Goal: Task Accomplishment & Management: Use online tool/utility

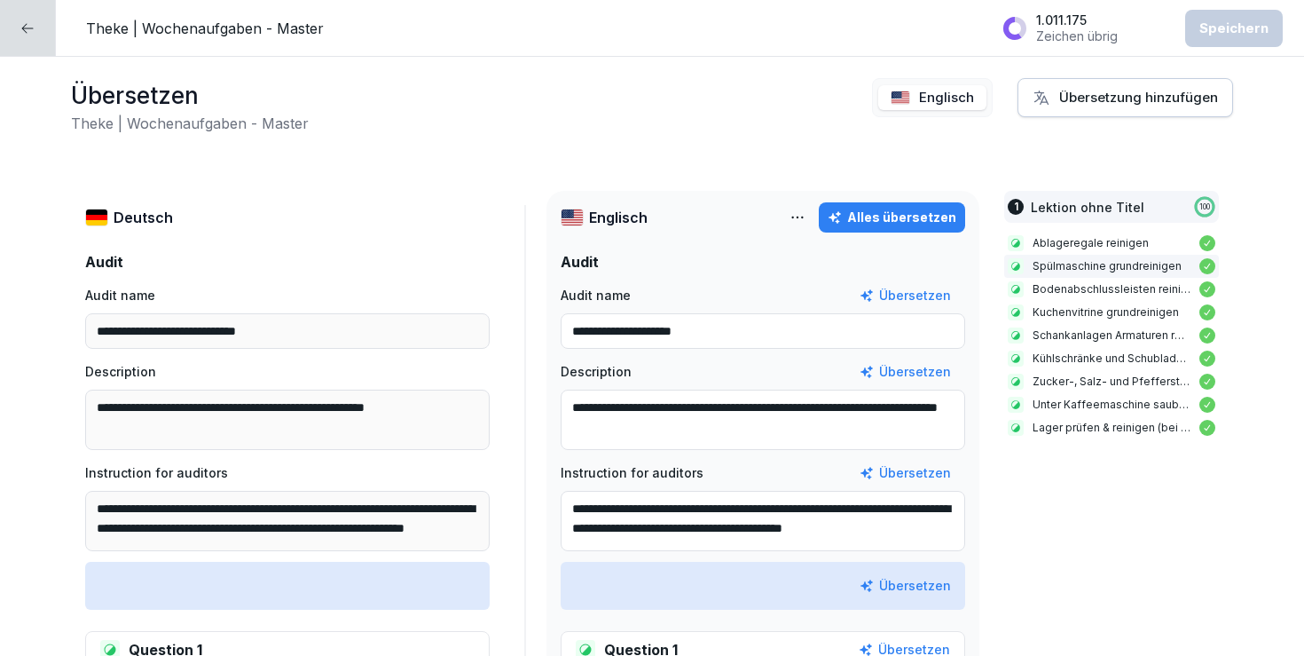
scroll to position [20, 0]
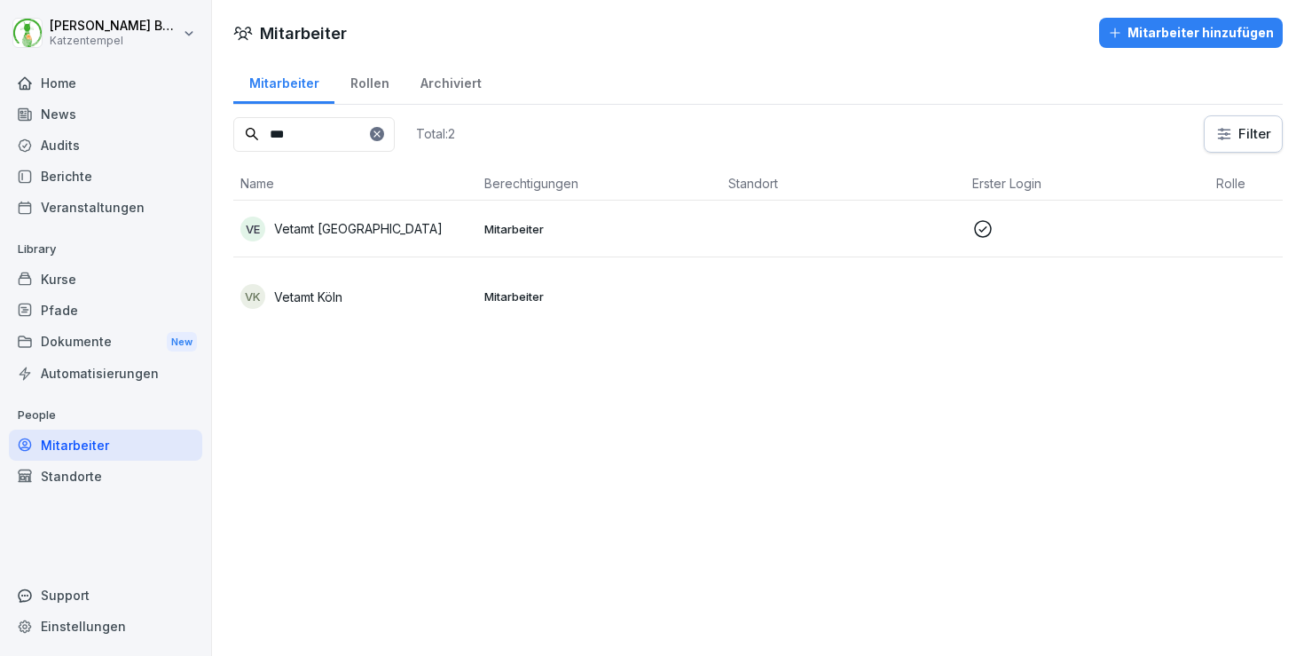
click at [54, 83] on div "Home" at bounding box center [105, 82] width 193 height 31
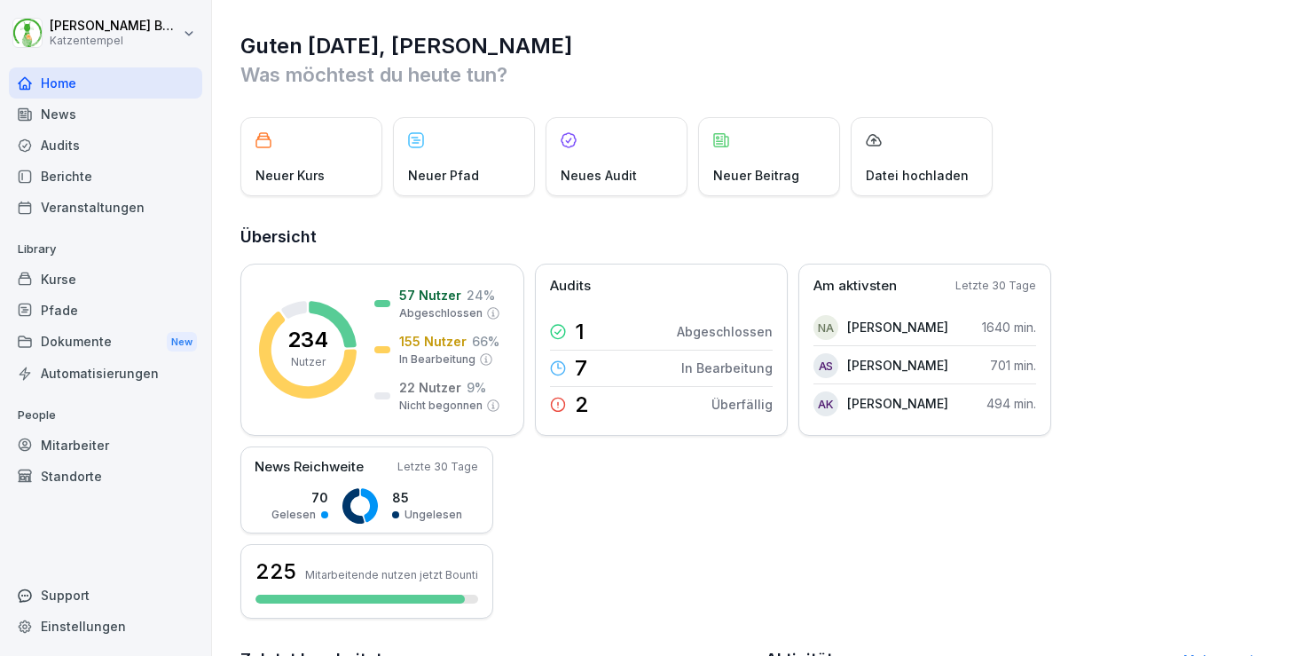
click at [75, 269] on div "Kurse" at bounding box center [105, 278] width 193 height 31
click at [91, 284] on div "Kurse" at bounding box center [105, 278] width 193 height 31
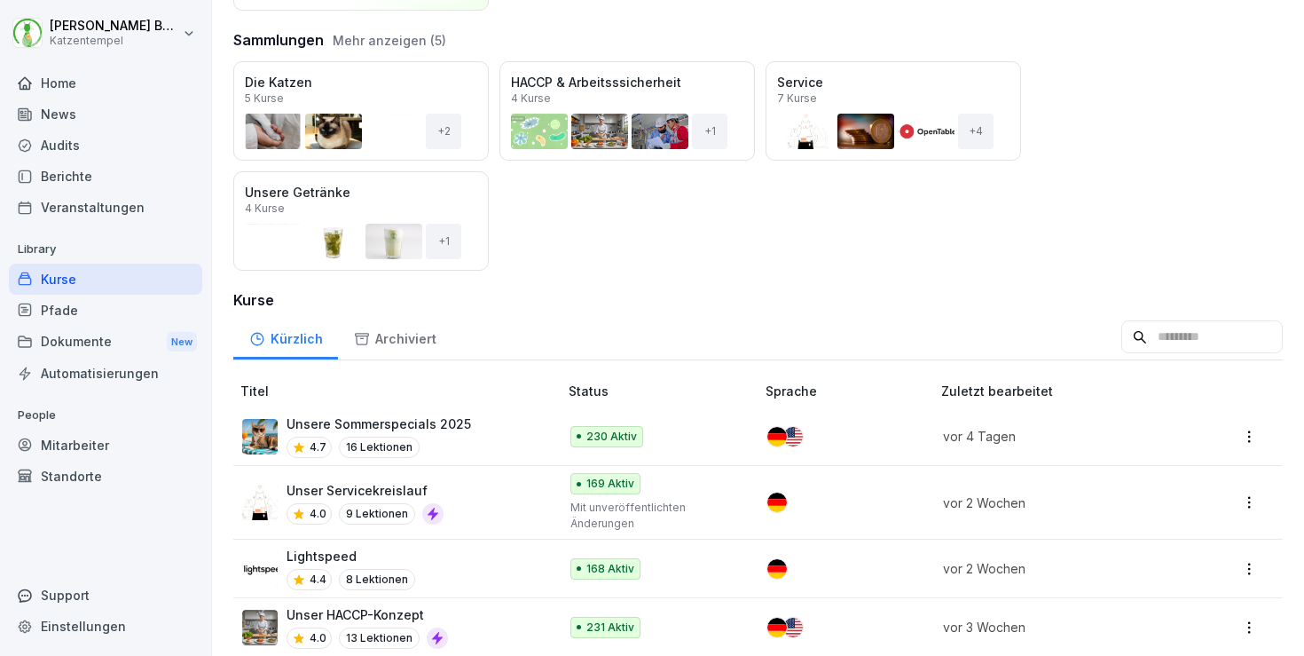
scroll to position [185, 0]
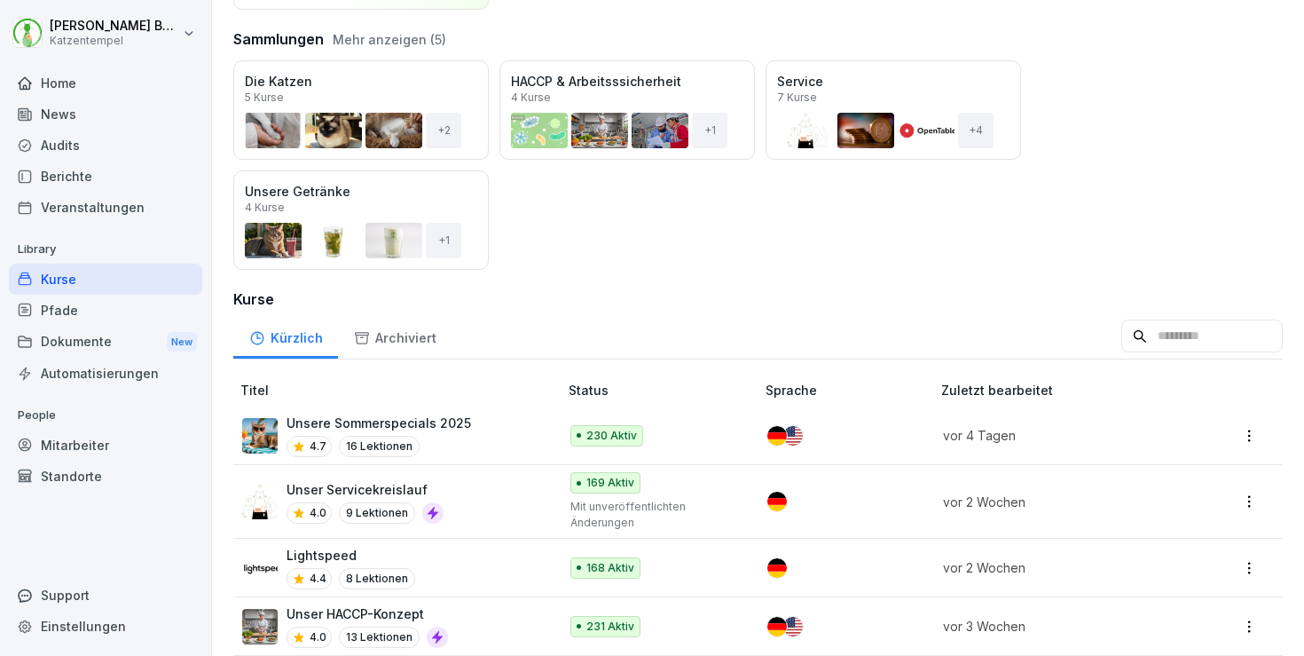
click at [1128, 335] on input at bounding box center [1201, 336] width 161 height 34
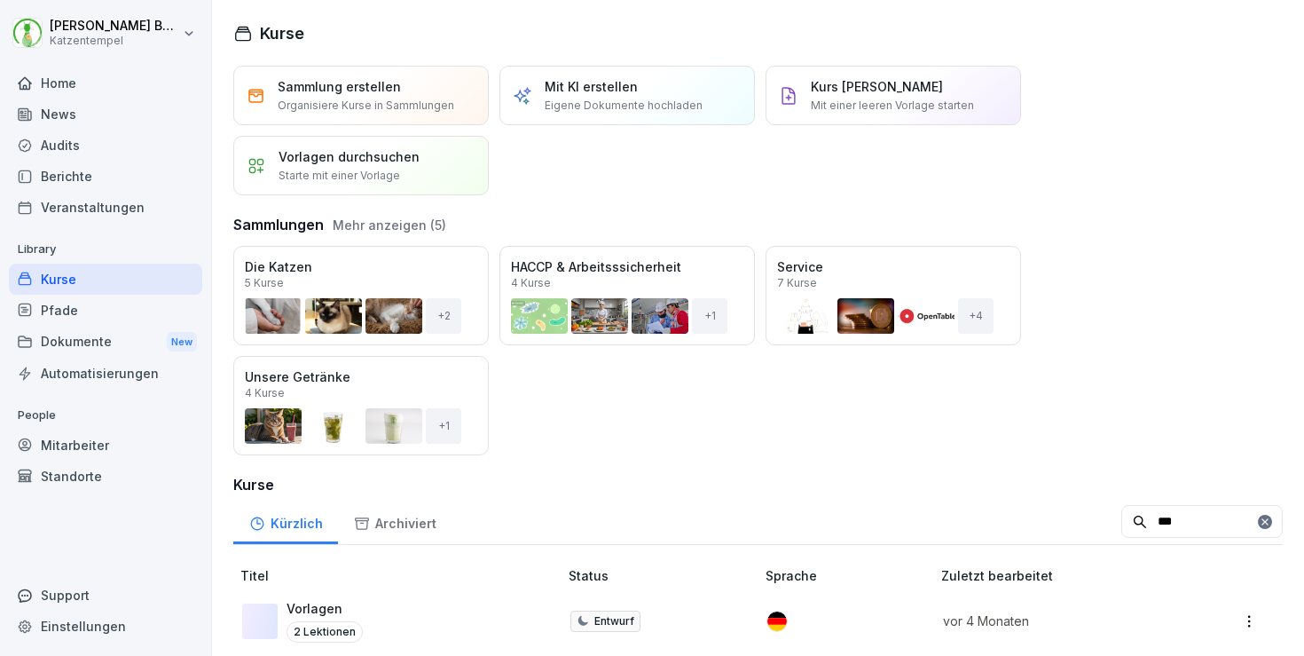
type input "***"
click at [365, 609] on div "Vorlagen 2 Lektionen" at bounding box center [391, 620] width 298 height 43
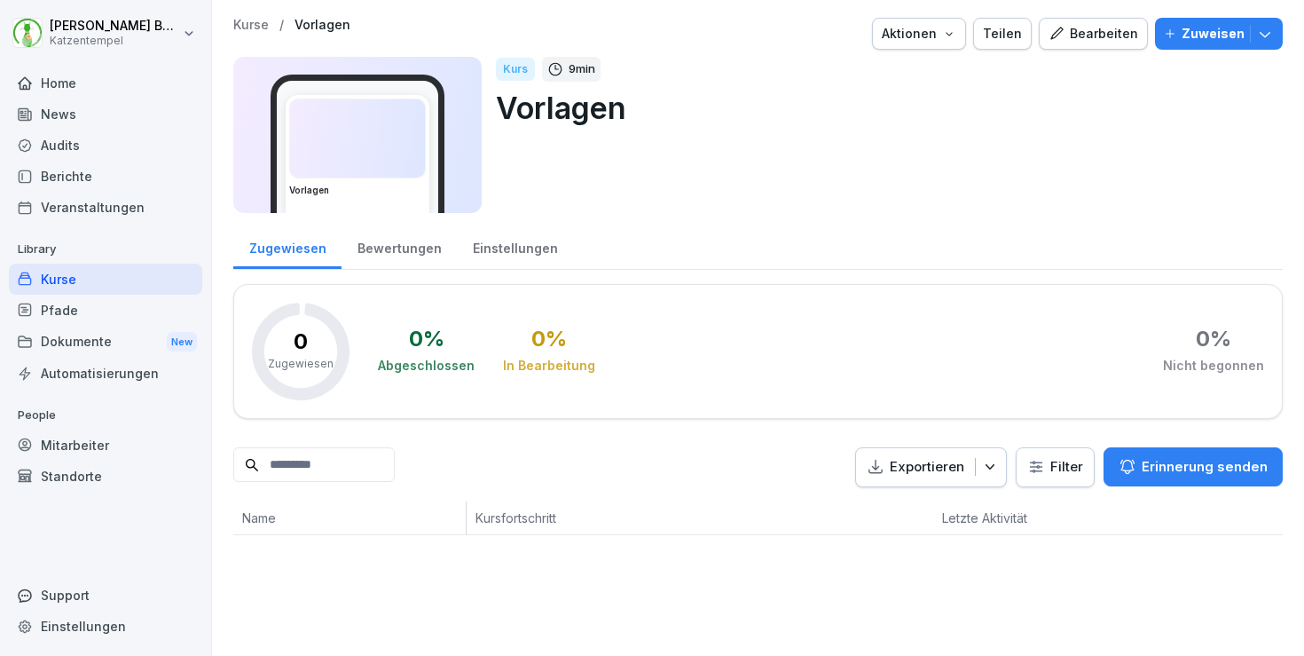
click at [1092, 41] on div "Bearbeiten" at bounding box center [1094, 34] width 90 height 20
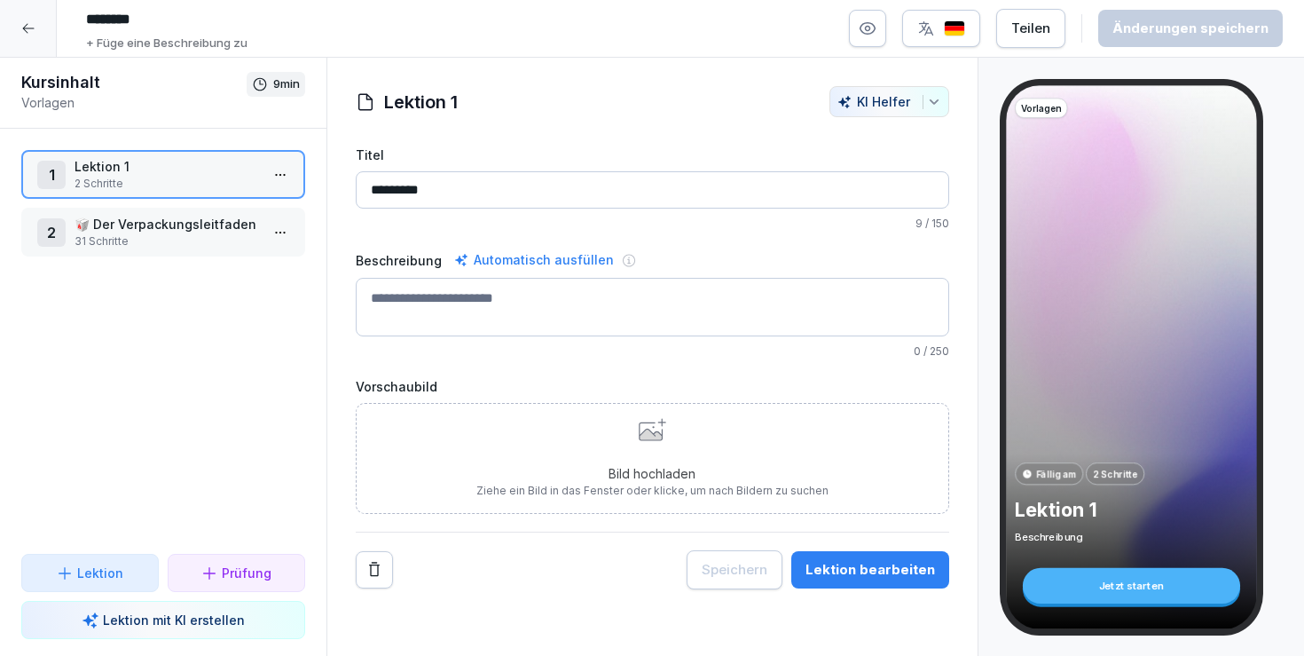
click at [150, 211] on div "2 🥡 Der Verpackungsleitfaden 31 Schritte" at bounding box center [163, 232] width 284 height 49
